Goal: Information Seeking & Learning: Get advice/opinions

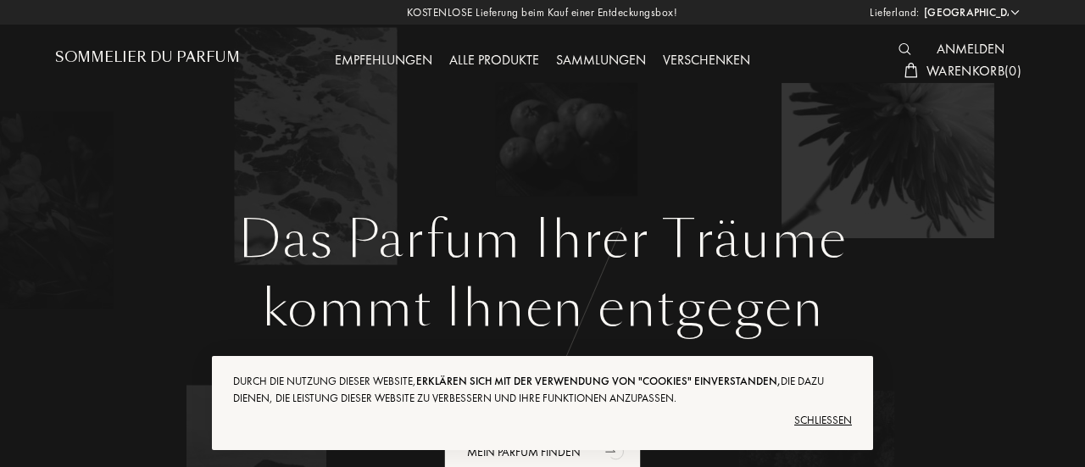
select select "DE"
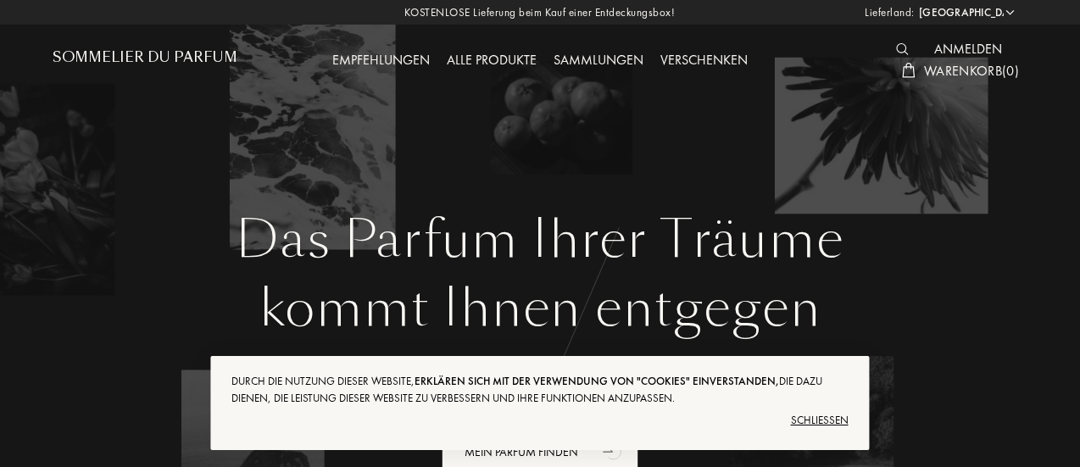
click at [505, 63] on div "Alle Produkte" at bounding box center [491, 61] width 107 height 22
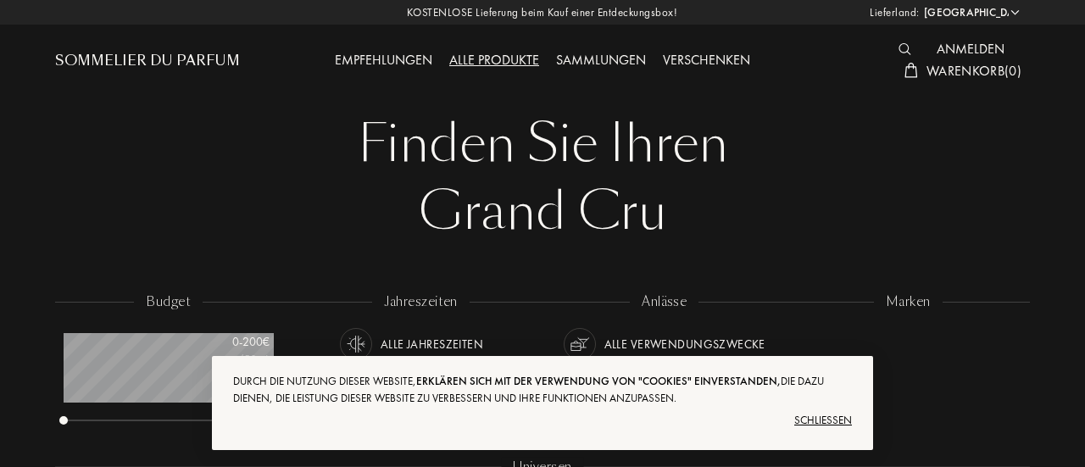
select select "DE"
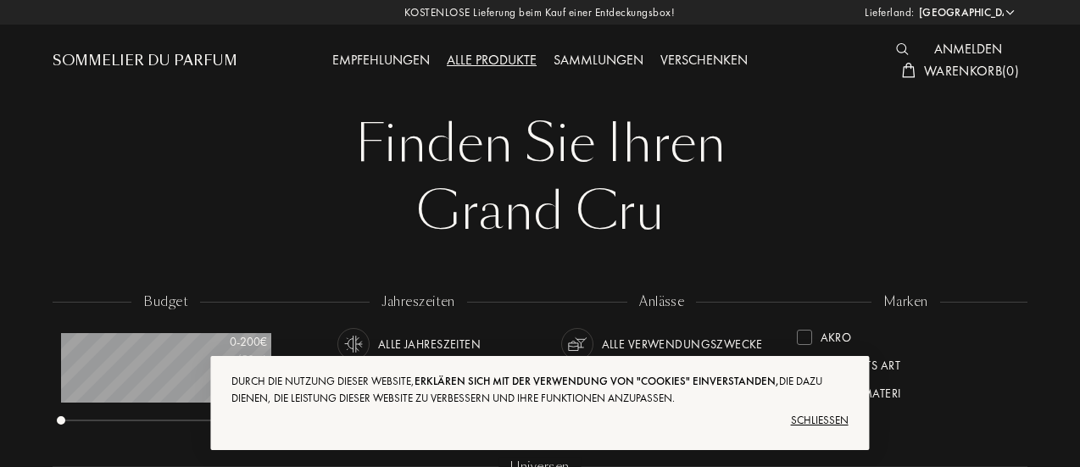
click at [820, 414] on div "Schließen" at bounding box center [539, 420] width 616 height 27
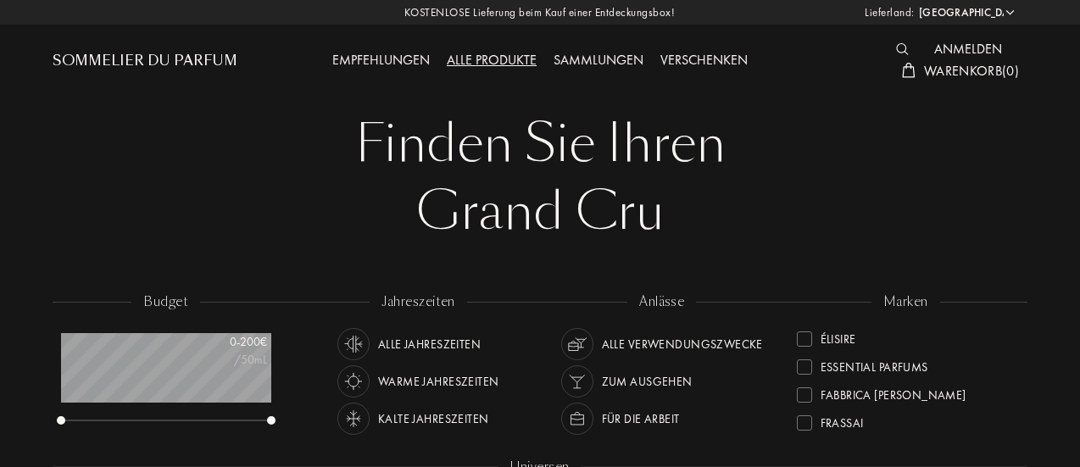
click at [397, 54] on div "Empfehlungen" at bounding box center [381, 61] width 114 height 22
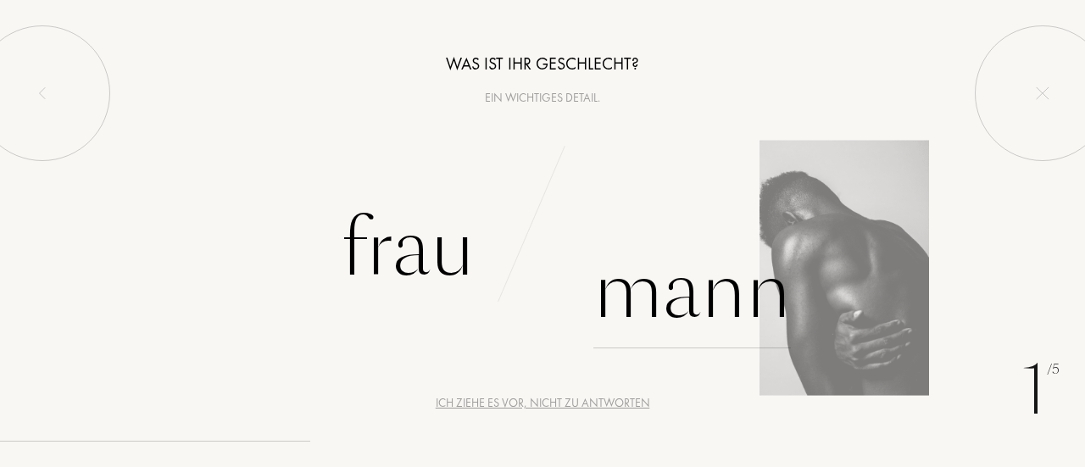
click at [666, 299] on div "Mann" at bounding box center [691, 291] width 197 height 114
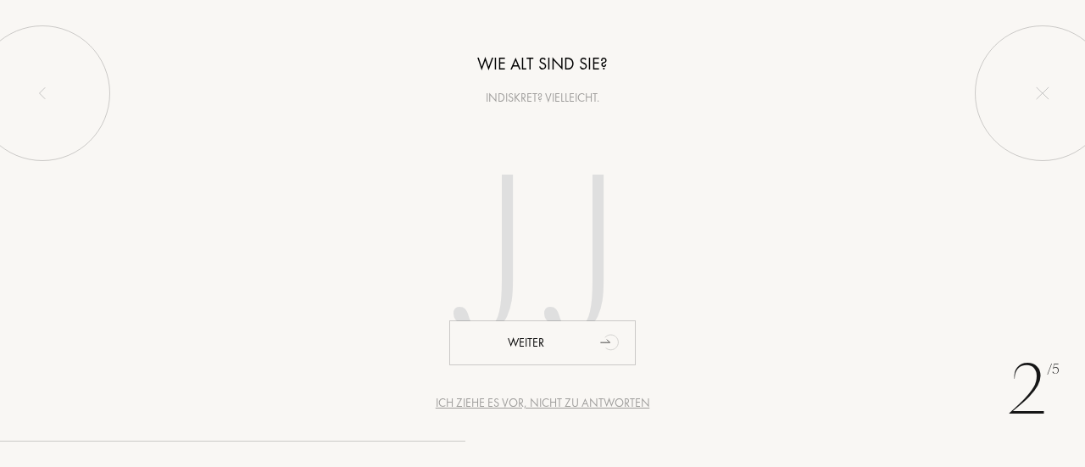
click at [593, 189] on input "number" at bounding box center [542, 261] width 364 height 292
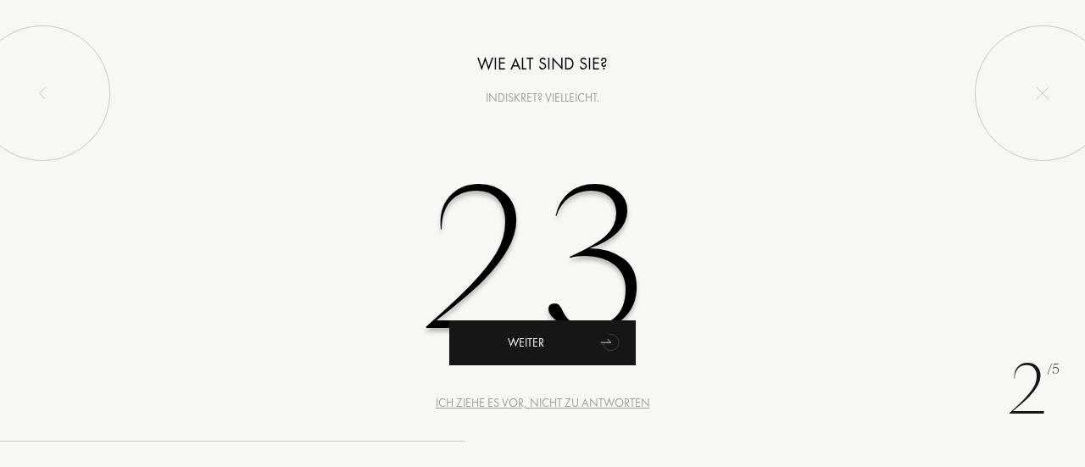
type input "23"
click at [600, 348] on icon "animation" at bounding box center [611, 342] width 34 height 34
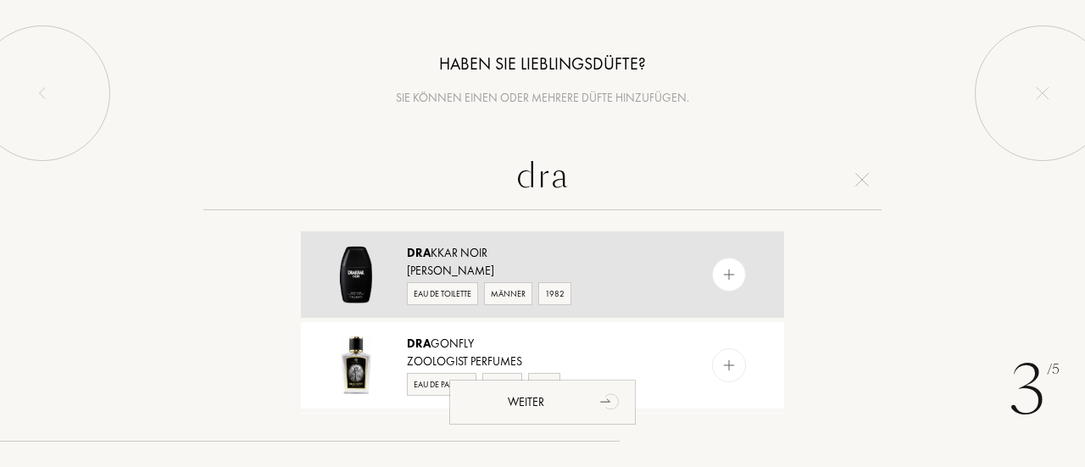
type input "dra"
click at [444, 258] on div "Dra kkar Noir" at bounding box center [541, 253] width 269 height 18
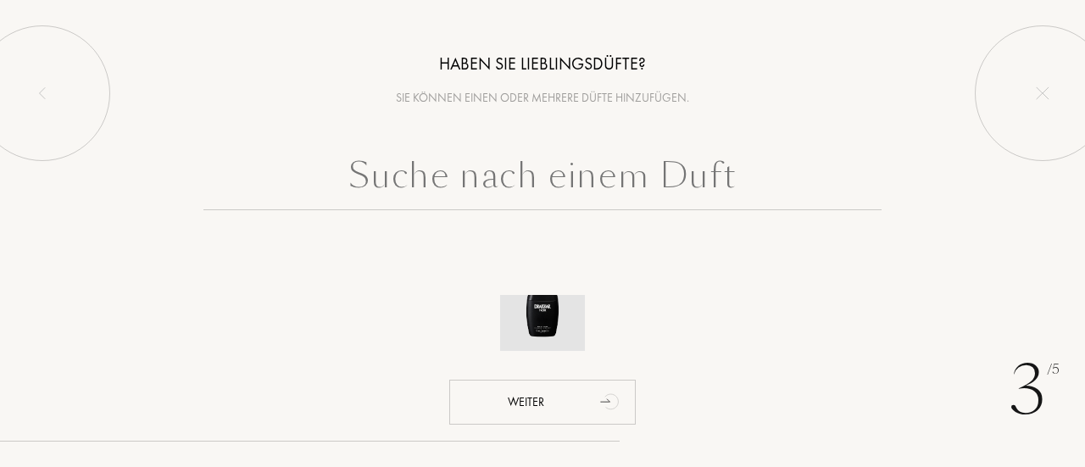
click at [541, 319] on img at bounding box center [542, 308] width 59 height 59
click at [541, 319] on div "3 /5 Haben Sie Lieblingsdüfte? Sie können einen oder mehrere Düfte hinzufügen. …" at bounding box center [542, 233] width 1085 height 467
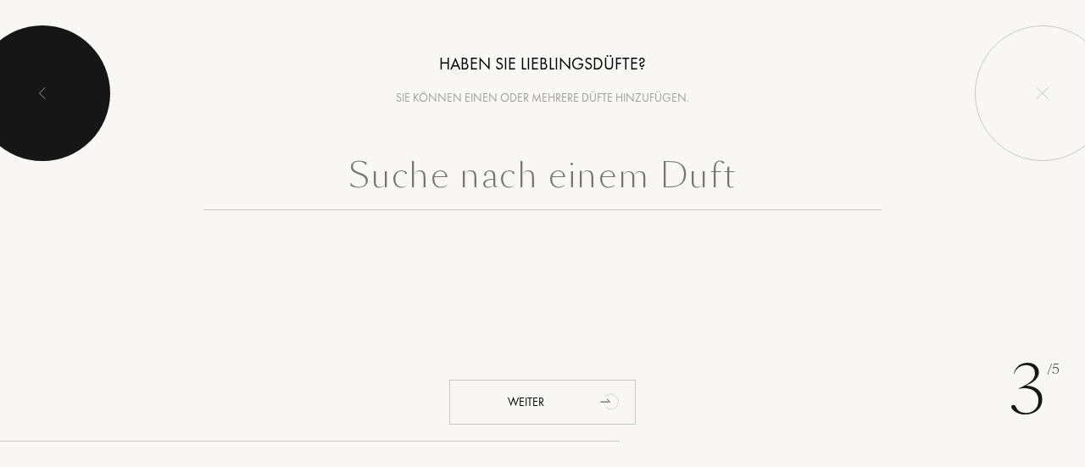
click at [64, 90] on div at bounding box center [43, 93] width 136 height 136
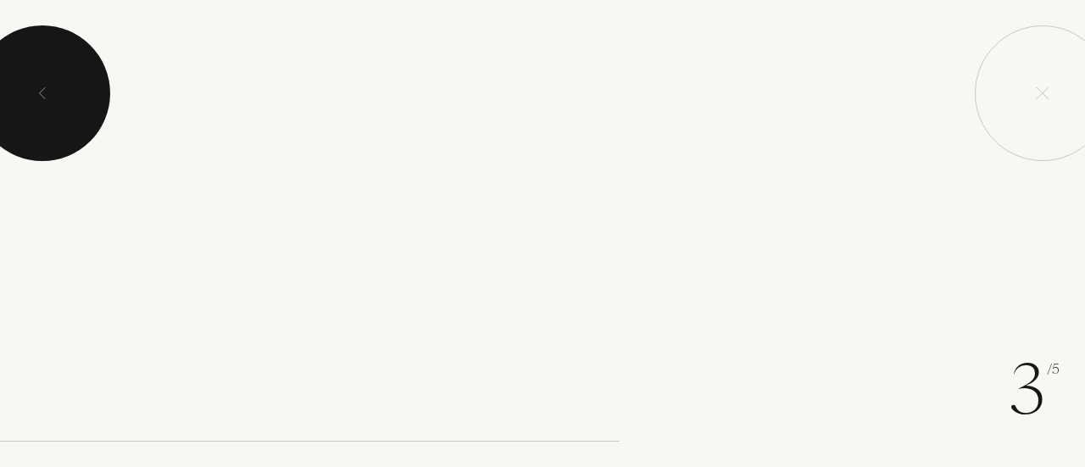
click at [64, 90] on div at bounding box center [43, 93] width 136 height 136
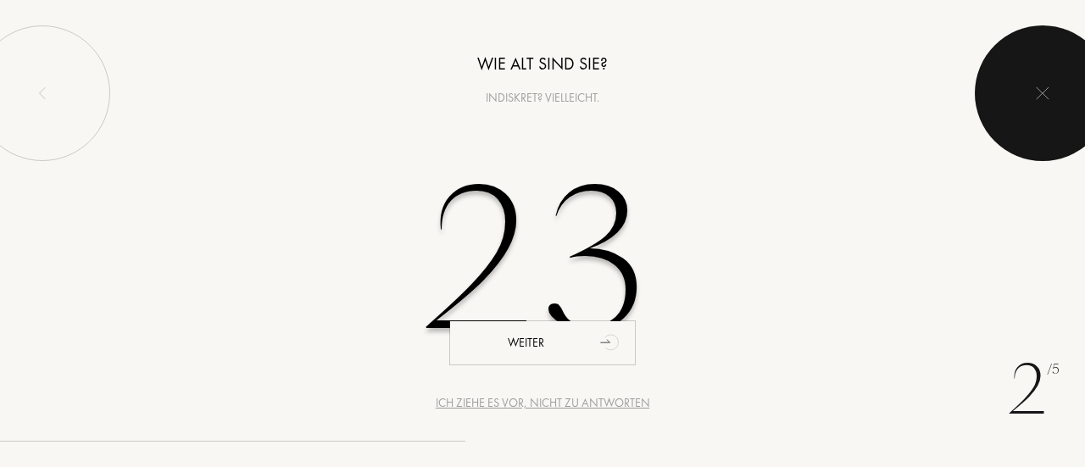
click at [993, 96] on div at bounding box center [1042, 93] width 136 height 136
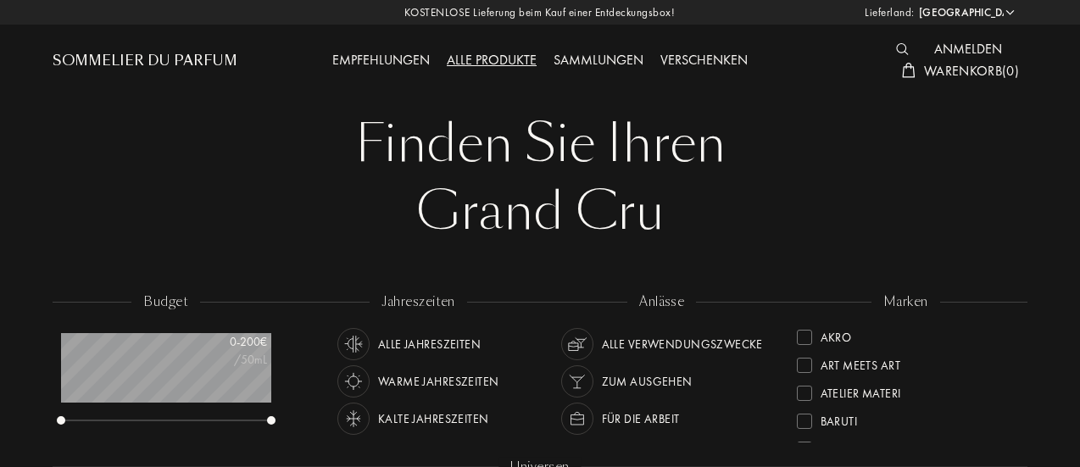
select select "DE"
click at [905, 45] on img at bounding box center [902, 49] width 13 height 12
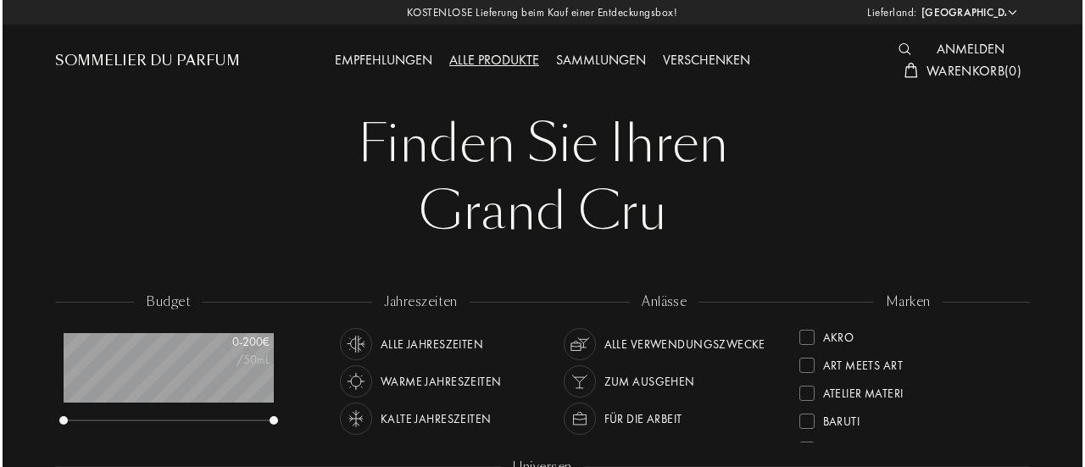
scroll to position [0, 0]
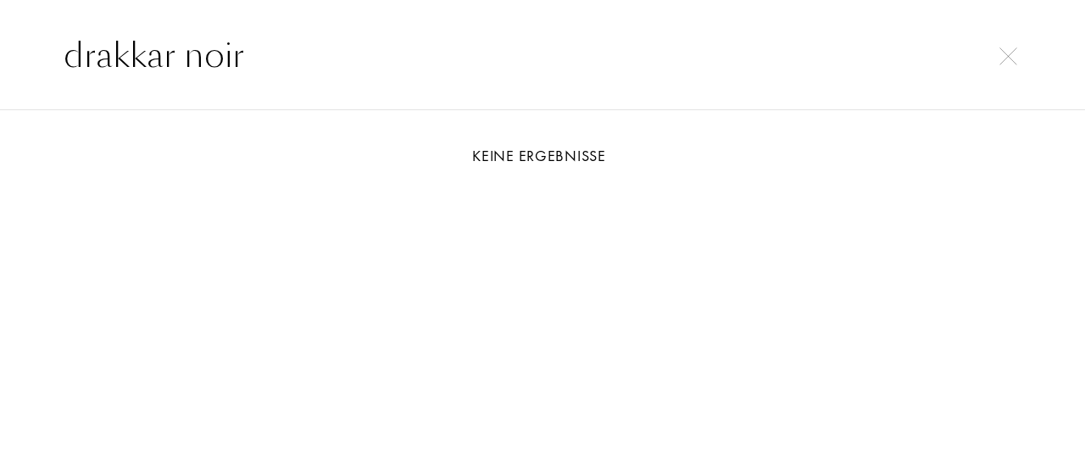
type input "drakkar noir"
